Goal: Navigation & Orientation: Find specific page/section

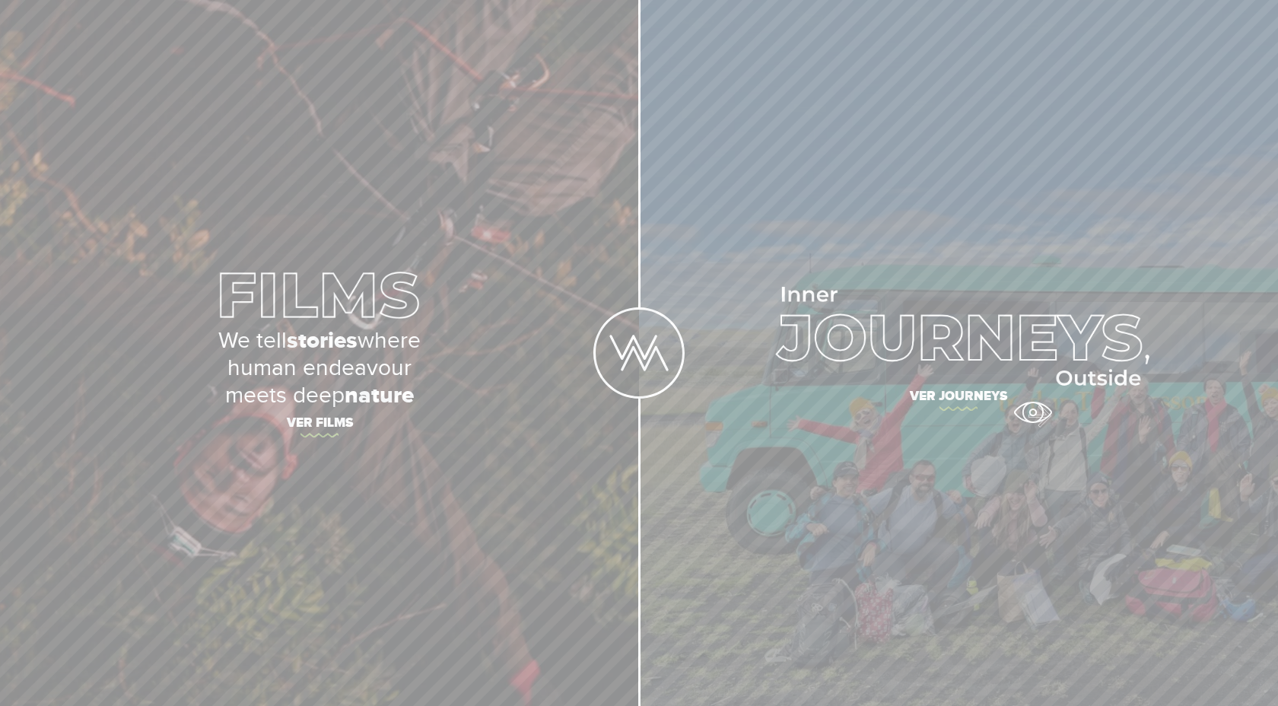
click at [1032, 412] on span "Ver journeys" at bounding box center [958, 399] width 533 height 32
